Goal: Navigation & Orientation: Find specific page/section

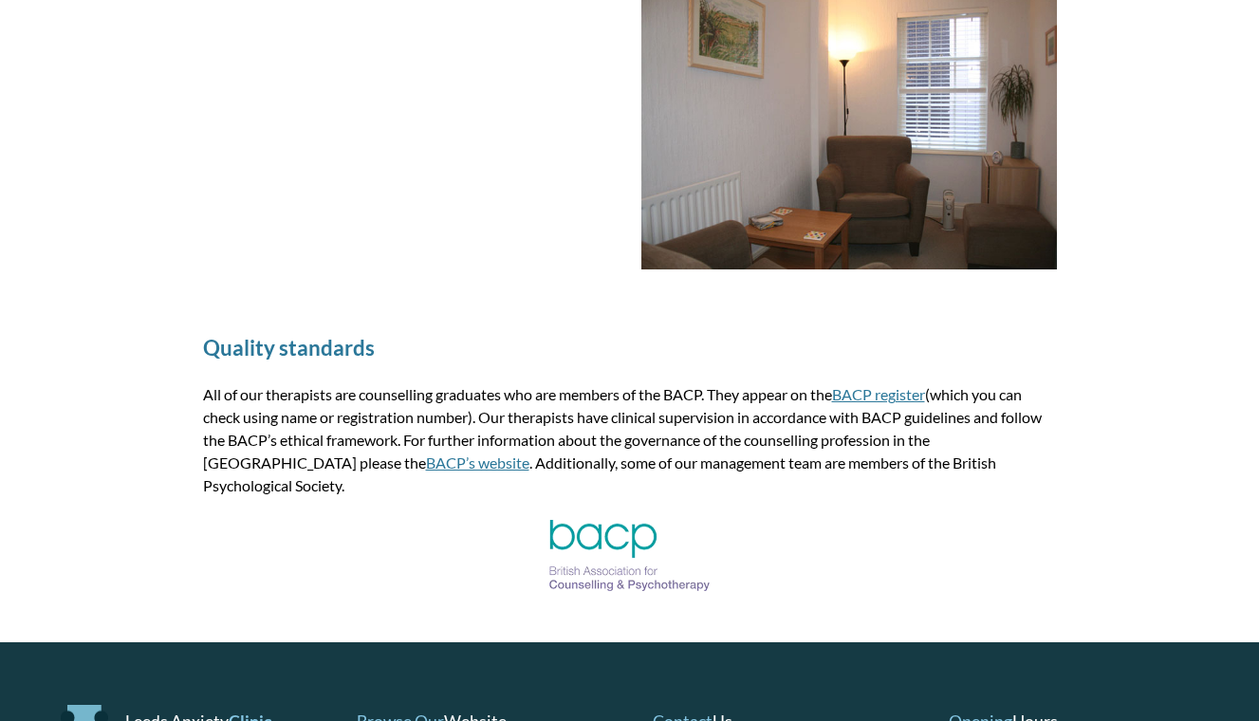
scroll to position [3122, 0]
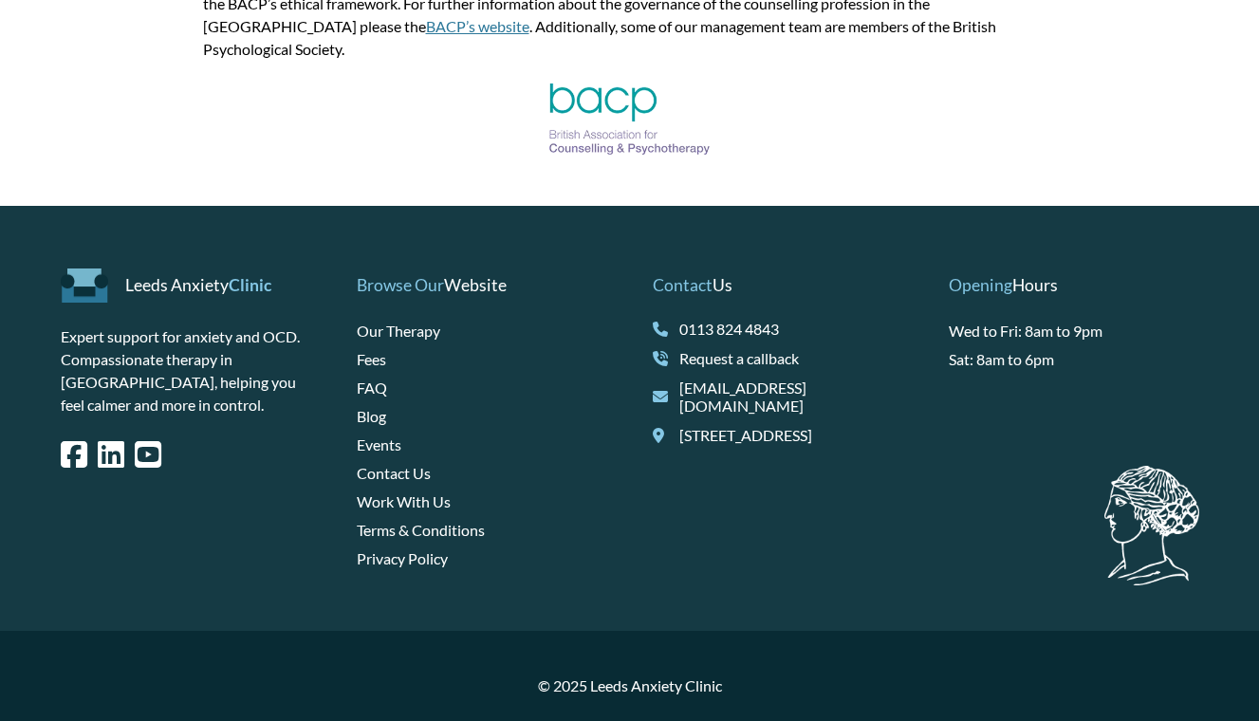
click at [434, 521] on link "Terms & Conditions" at bounding box center [421, 530] width 128 height 18
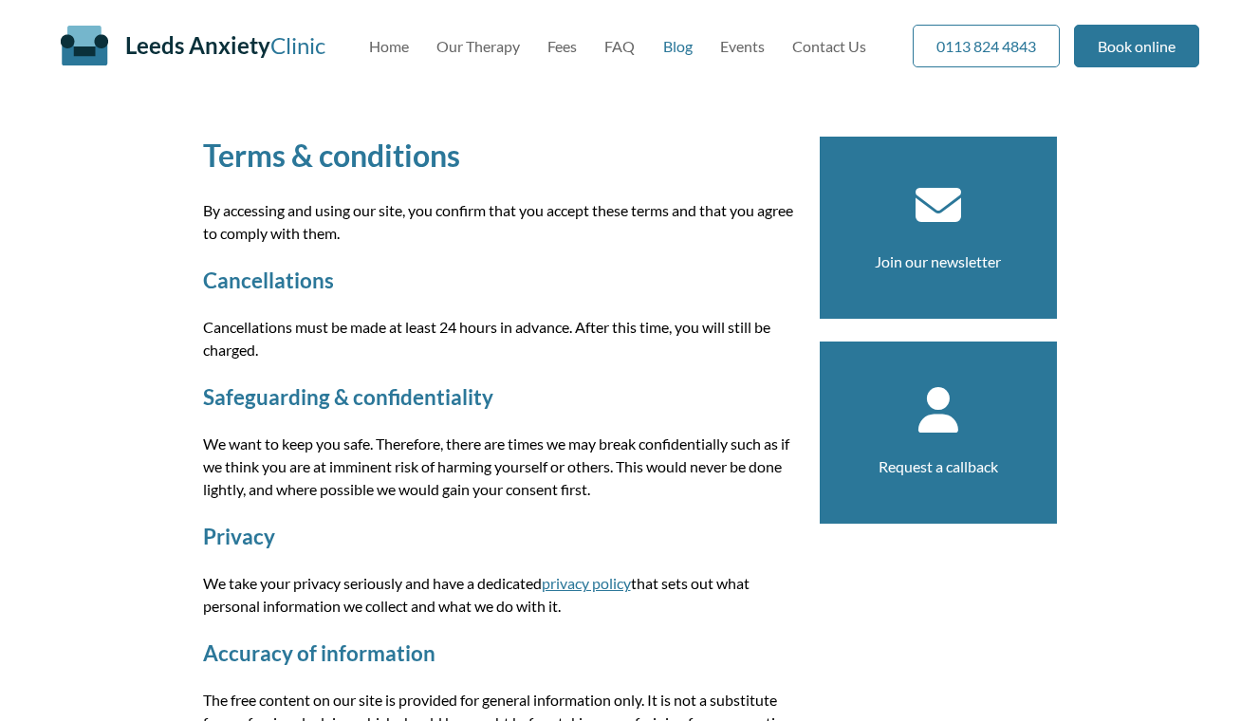
click at [676, 38] on link "Blog" at bounding box center [677, 46] width 29 height 18
